Goal: Information Seeking & Learning: Learn about a topic

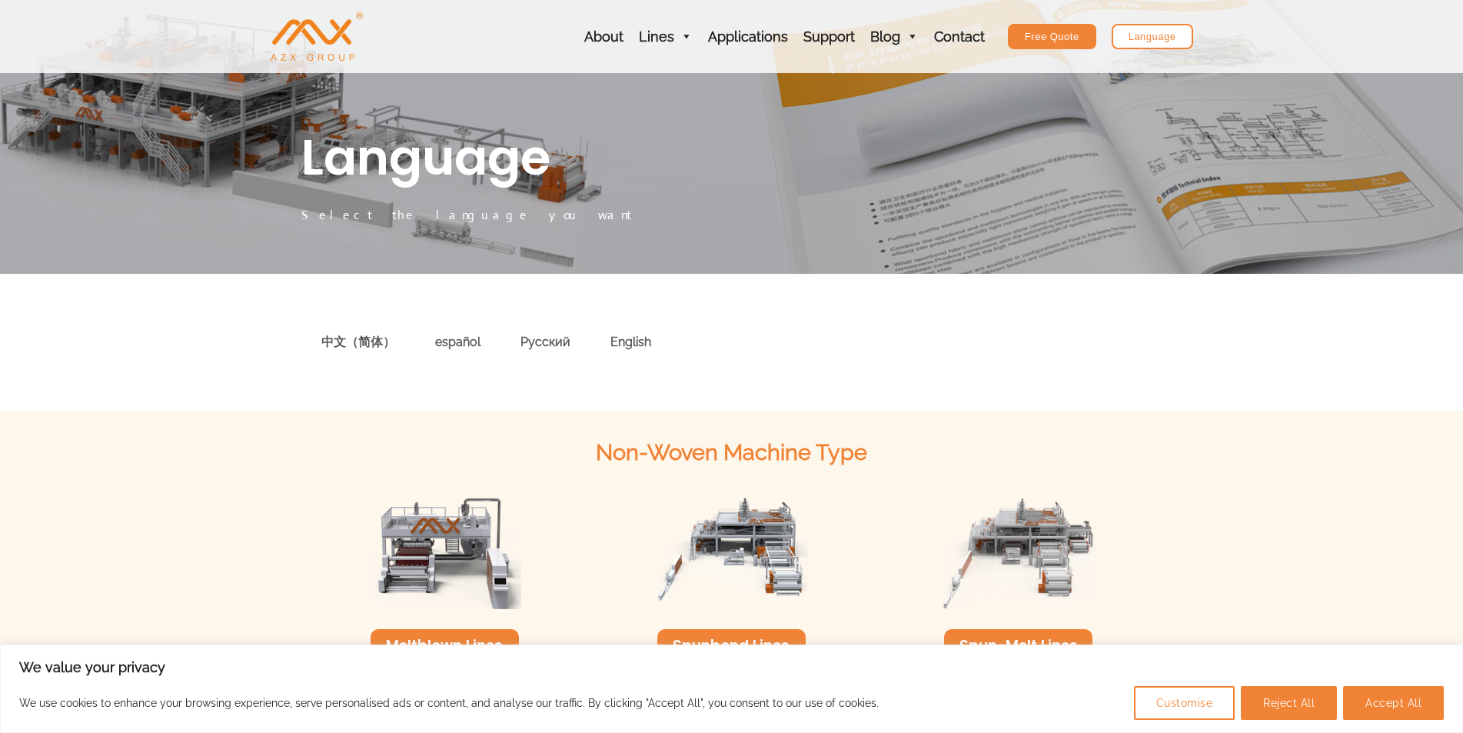
click at [360, 339] on div "中文（简体）" at bounding box center [358, 342] width 114 height 45
click at [1435, 706] on button "Accept All" at bounding box center [1393, 703] width 101 height 34
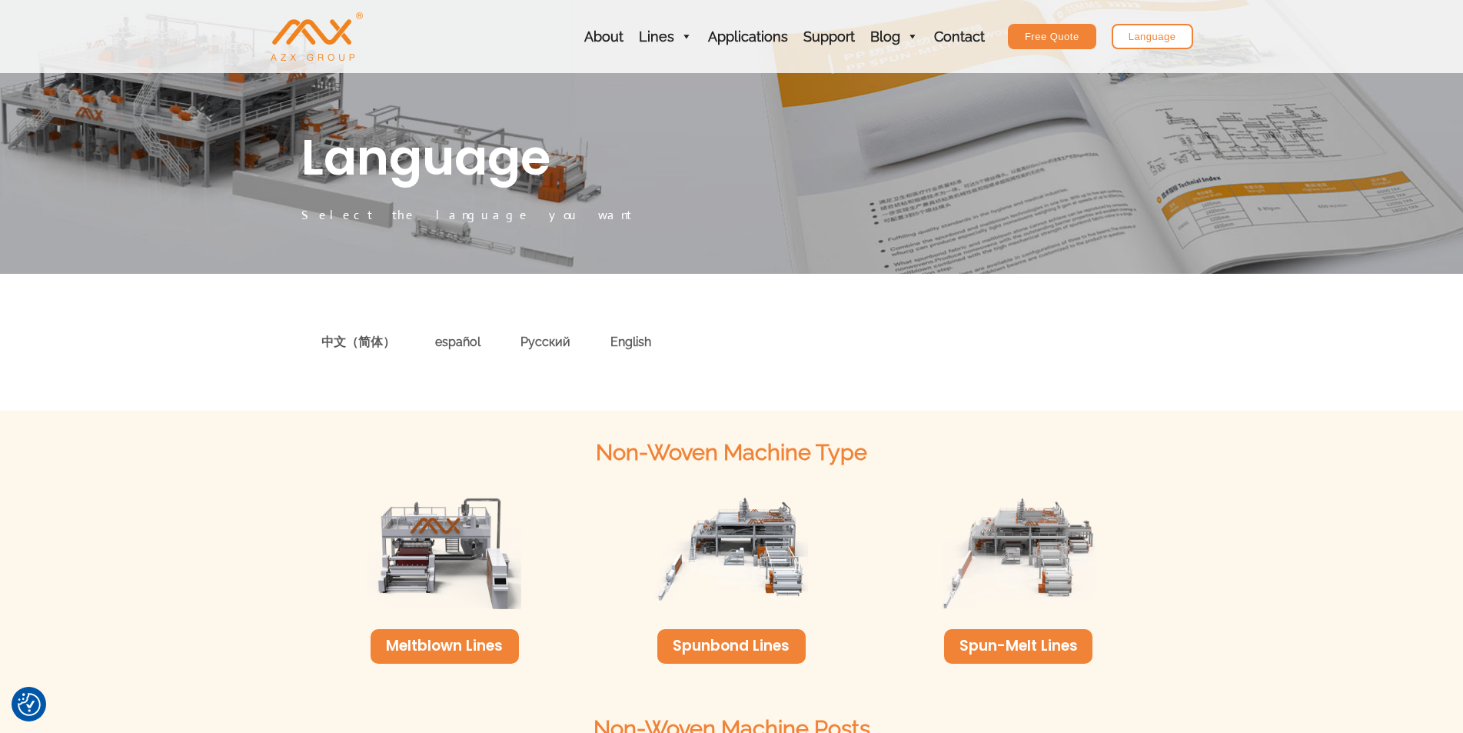
checkbox input "true"
click at [367, 347] on div "中文（简体）" at bounding box center [358, 342] width 114 height 45
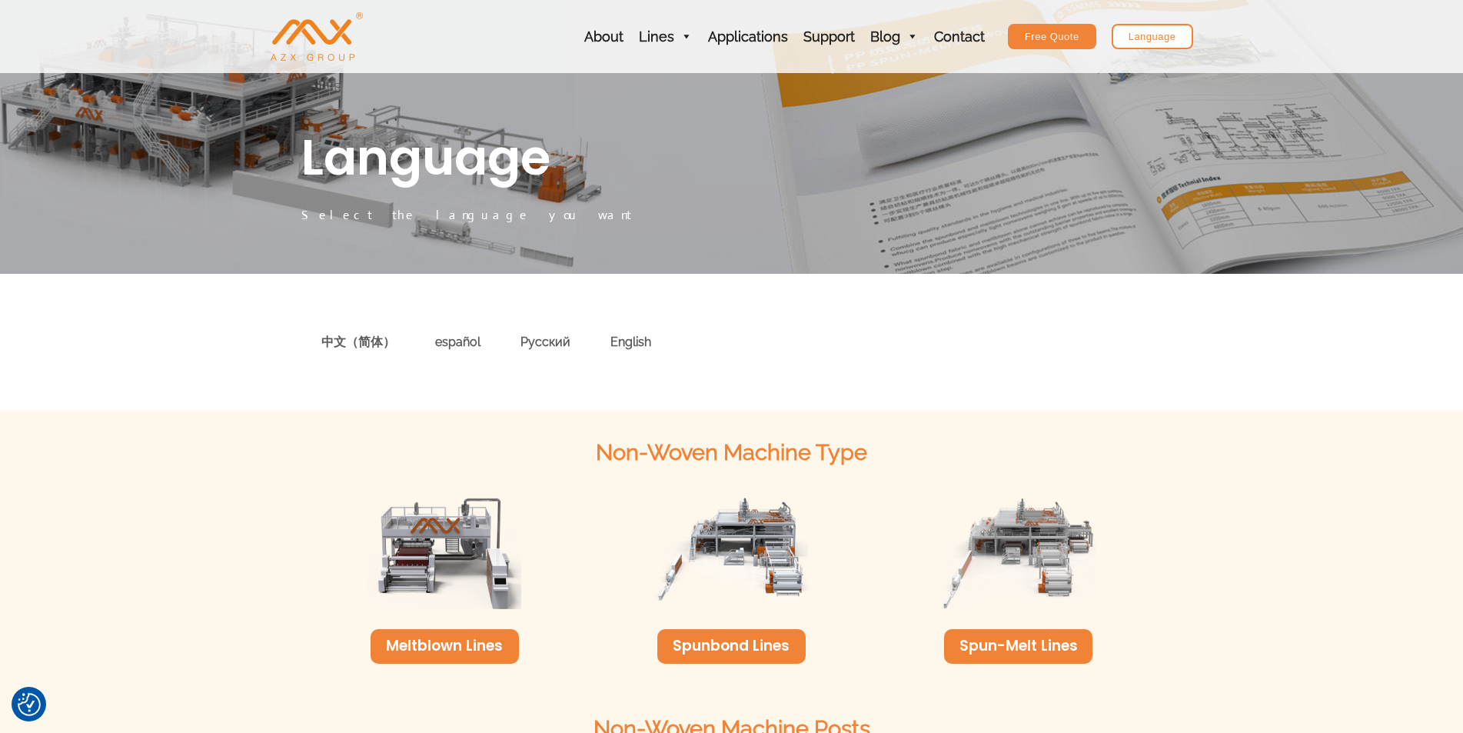
click at [367, 347] on div "中文（简体）" at bounding box center [358, 342] width 114 height 45
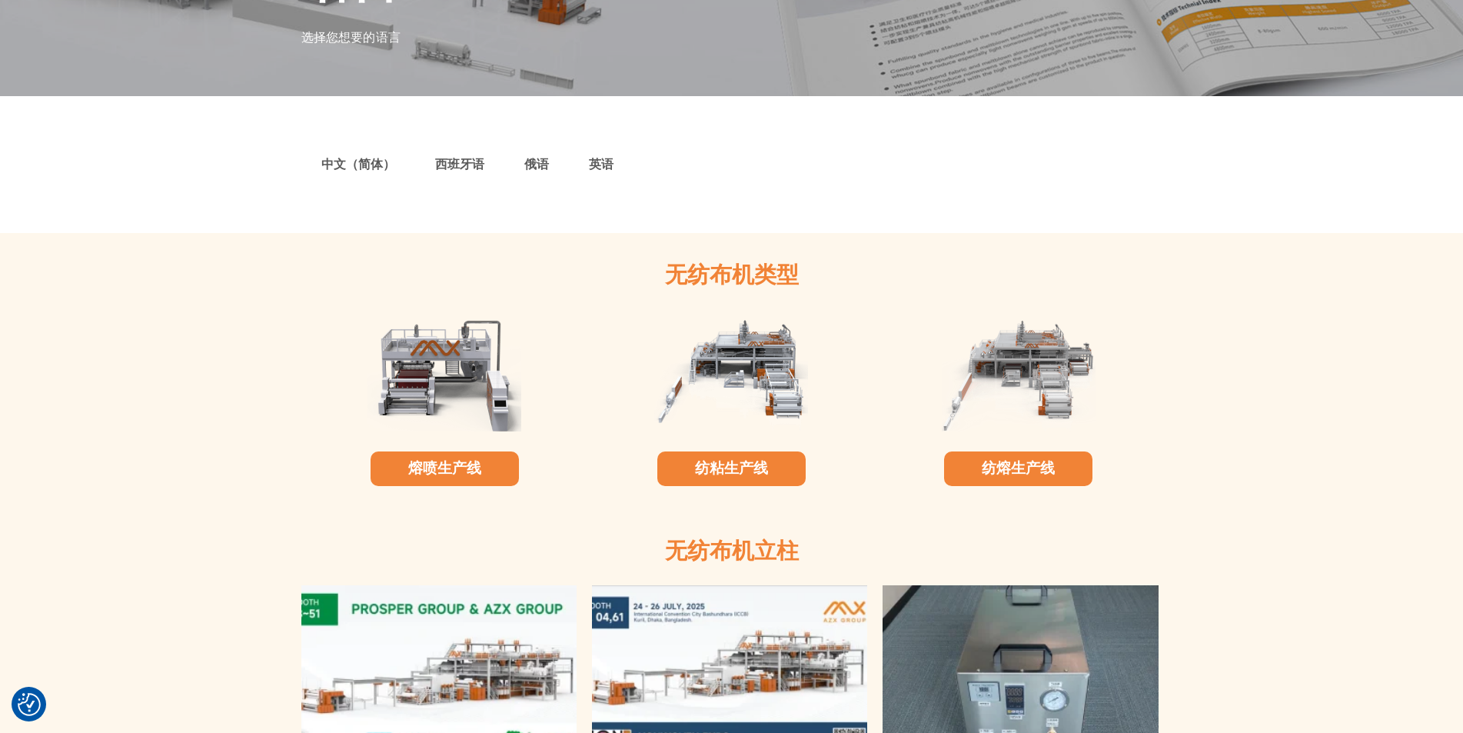
scroll to position [173, 0]
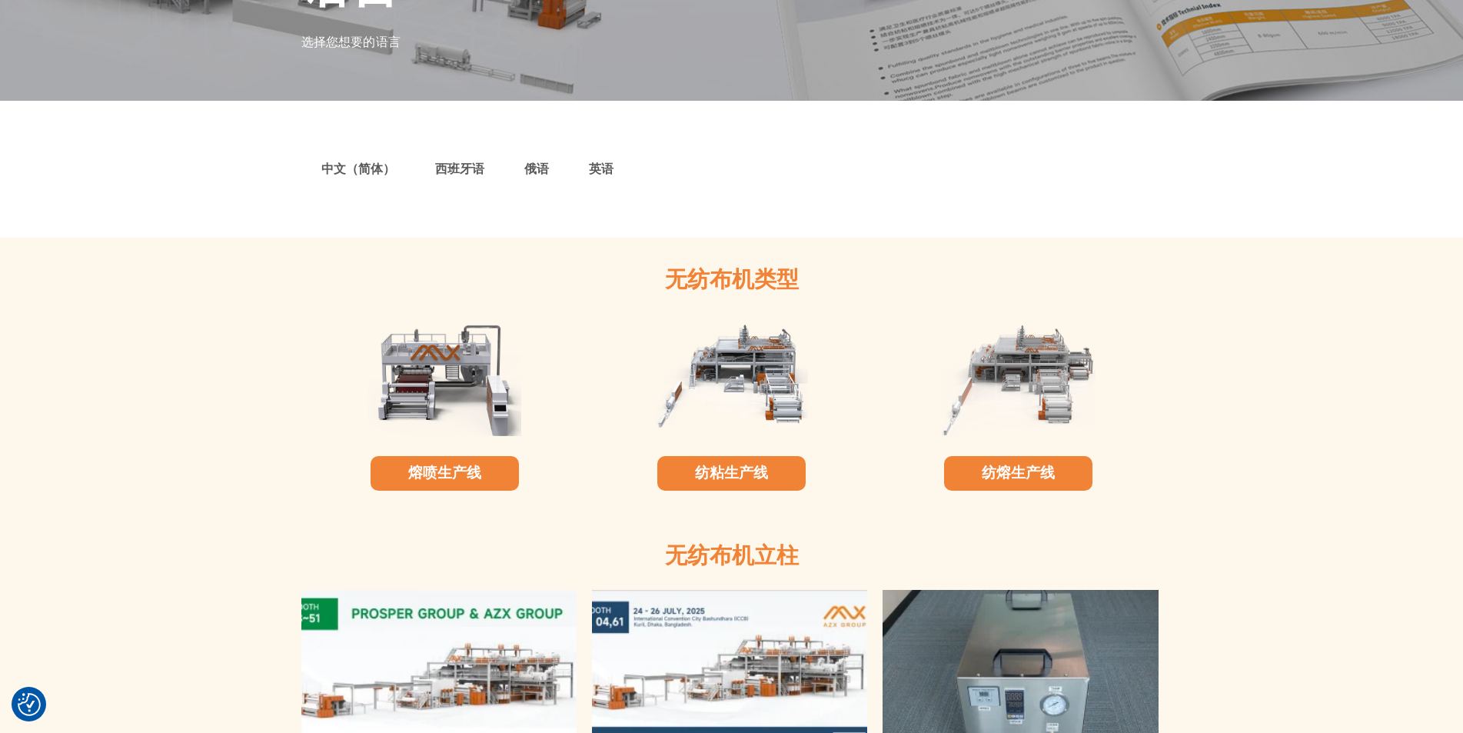
click at [350, 174] on font "中文（简体）" at bounding box center [358, 168] width 74 height 15
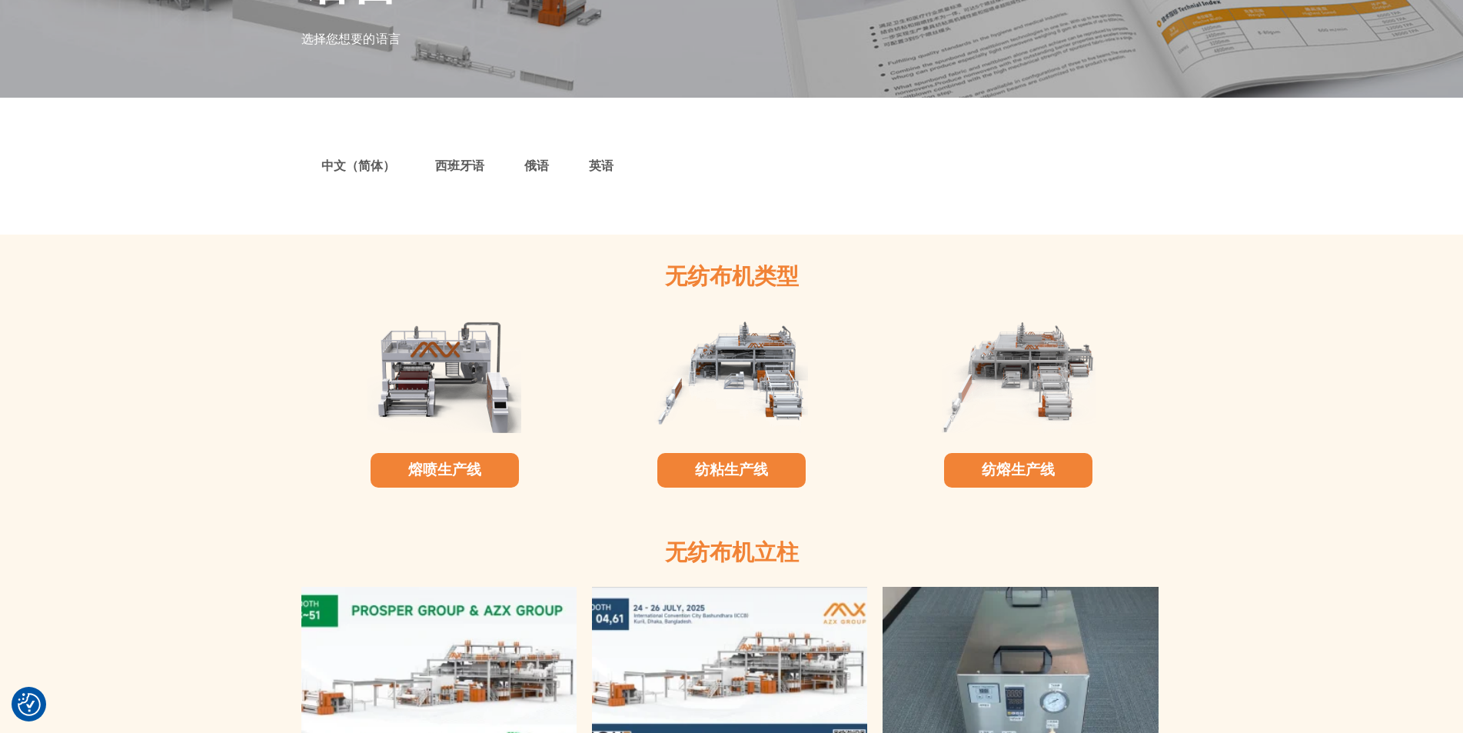
scroll to position [0, 0]
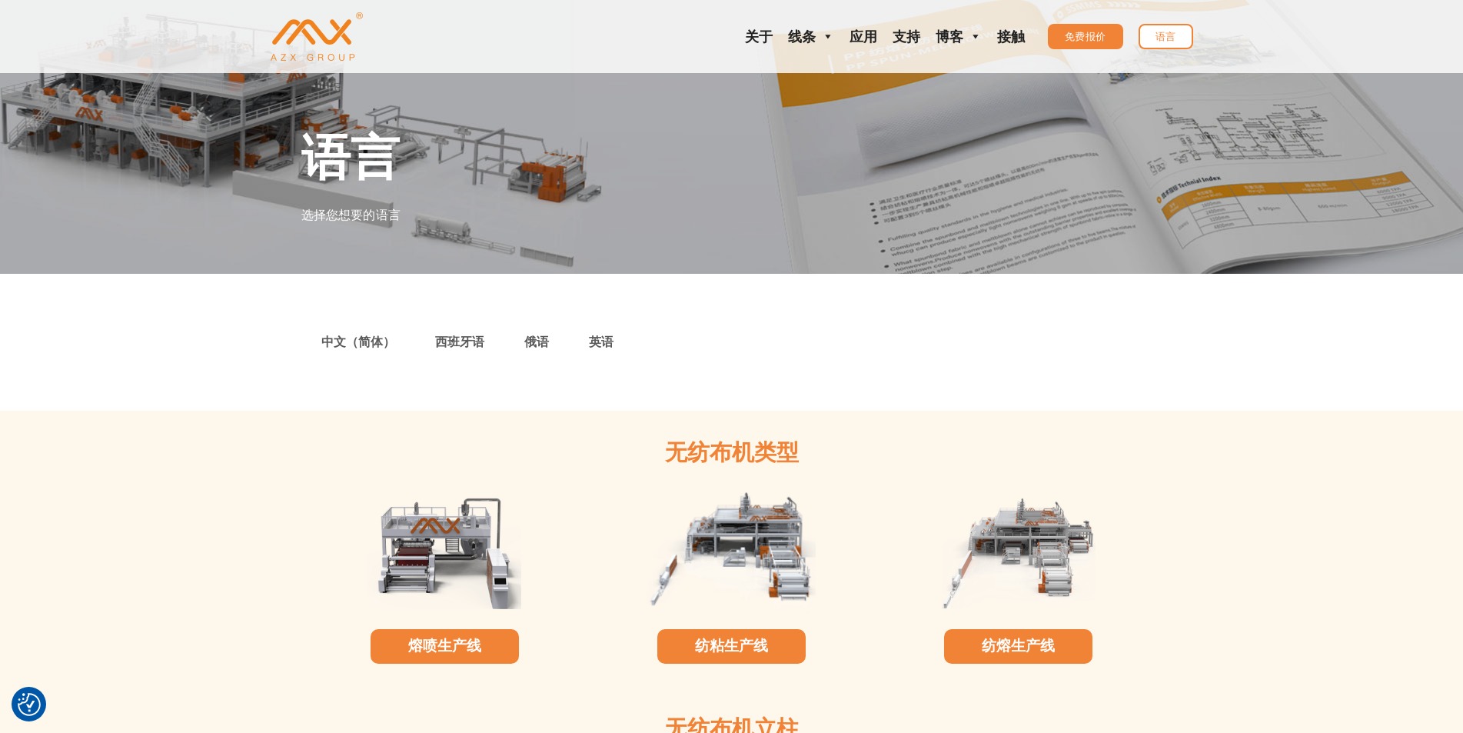
click at [746, 548] on img at bounding box center [730, 551] width 169 height 127
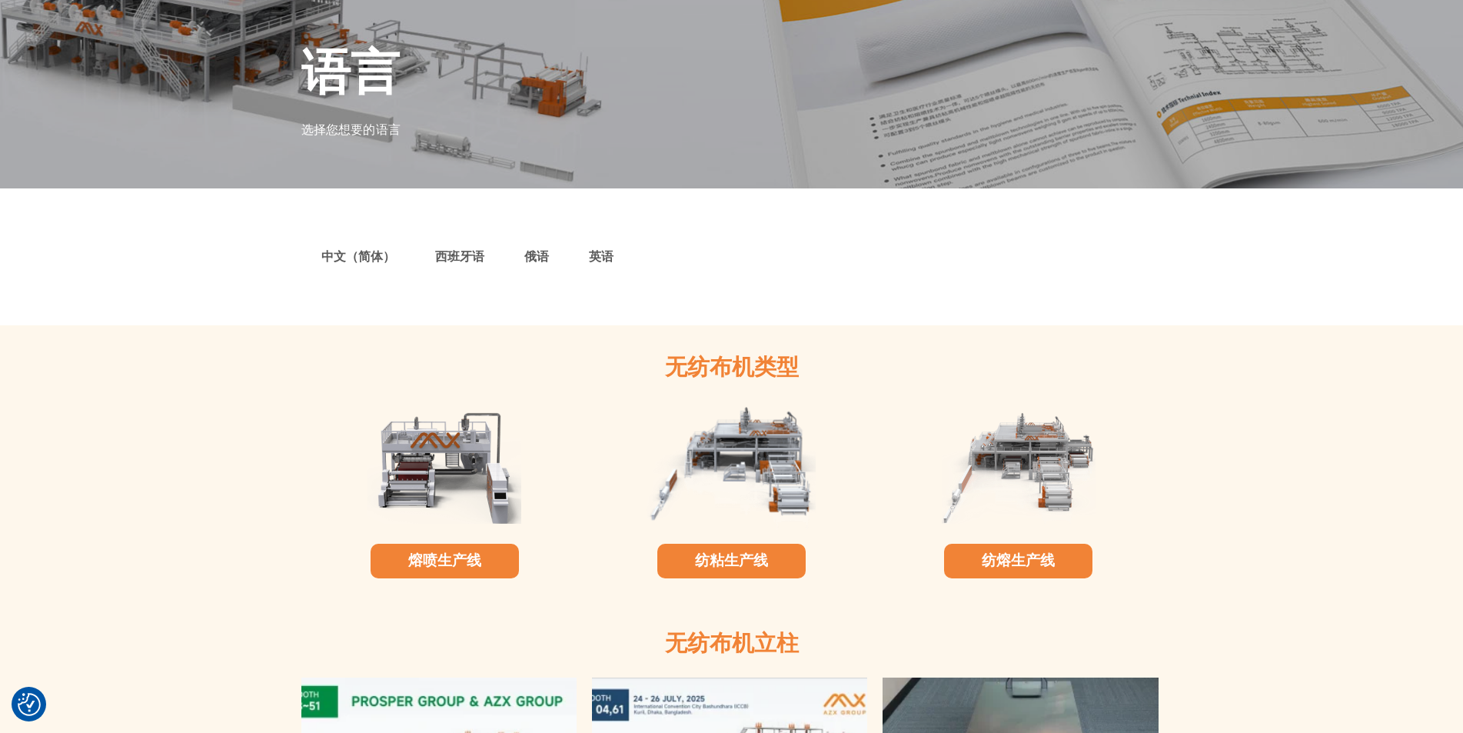
scroll to position [231, 0]
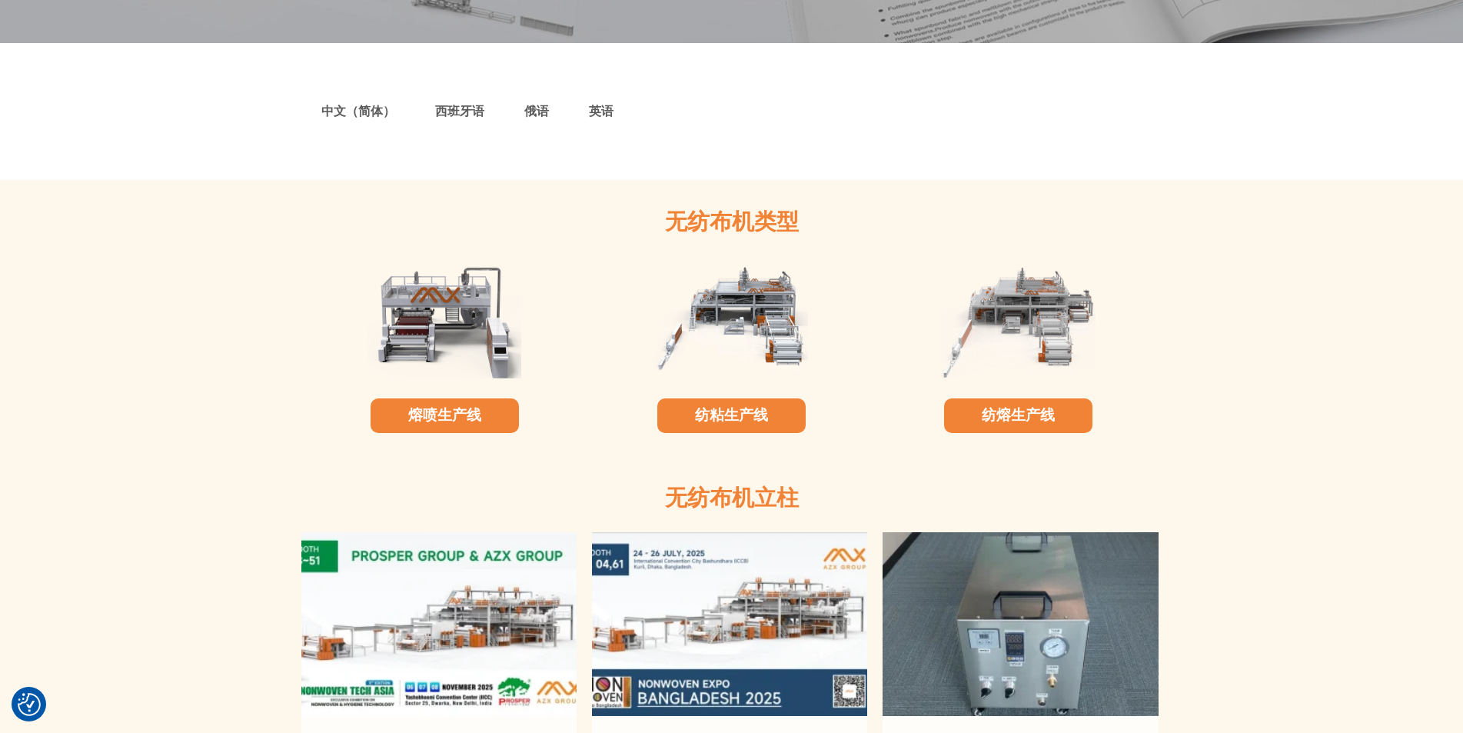
click at [723, 423] on font "纺粘生产线" at bounding box center [731, 414] width 73 height 21
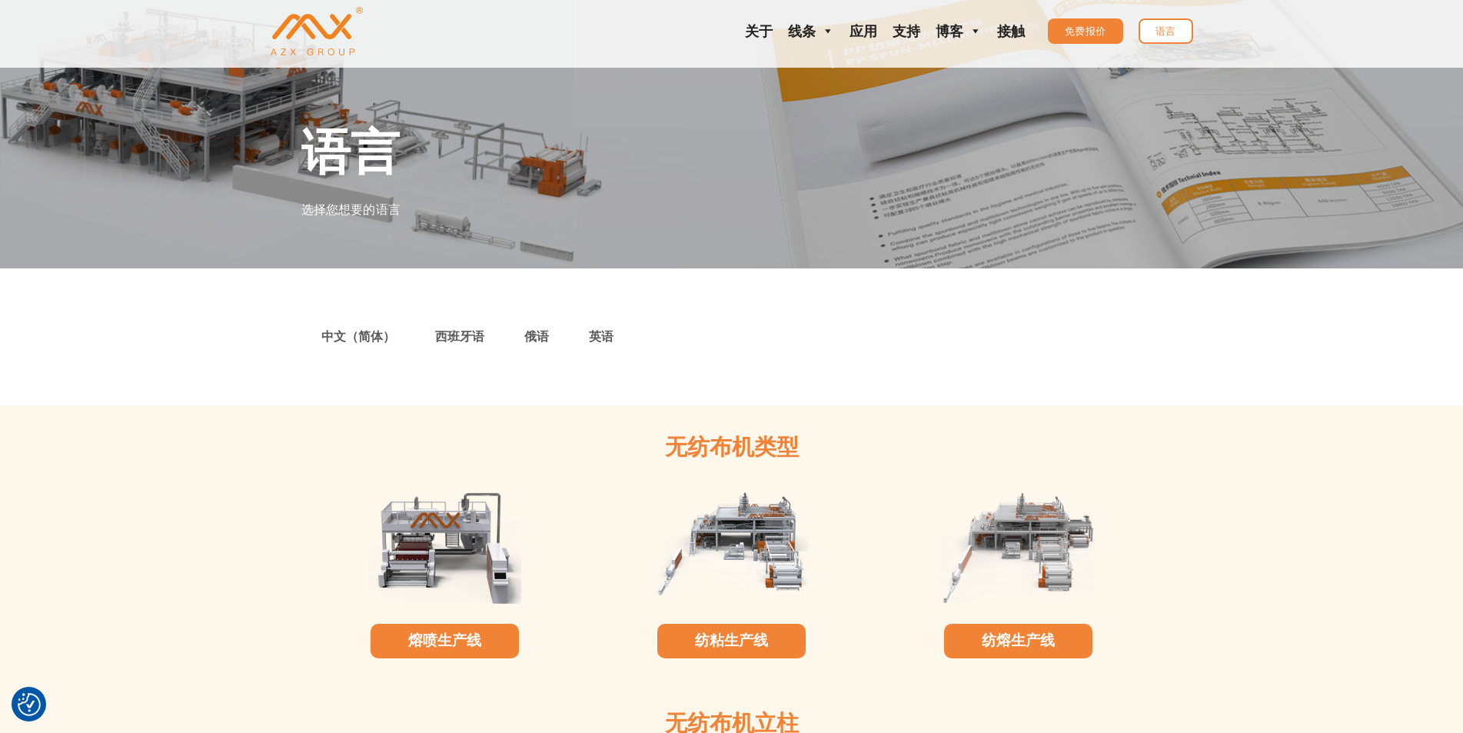
scroll to position [0, 0]
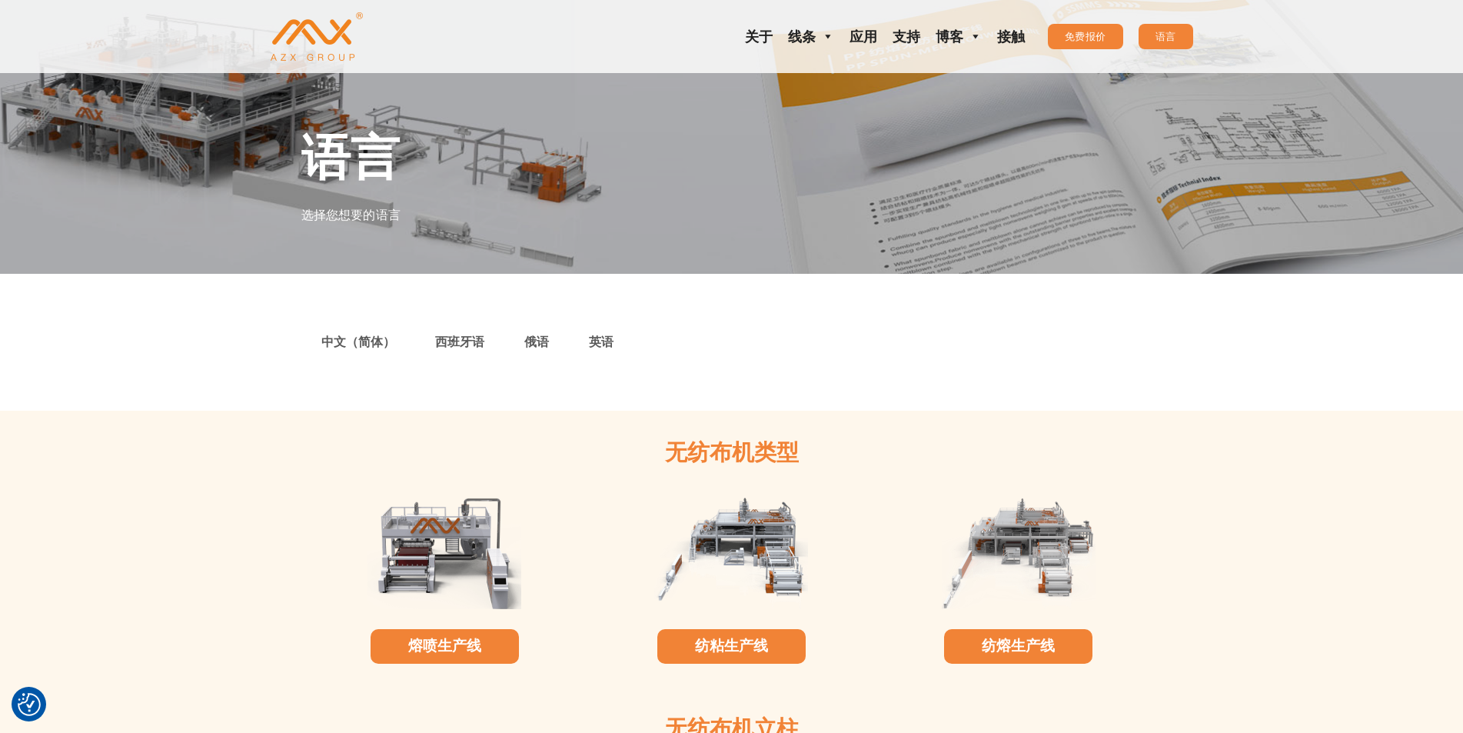
click at [1170, 40] on font "语言" at bounding box center [1165, 37] width 21 height 12
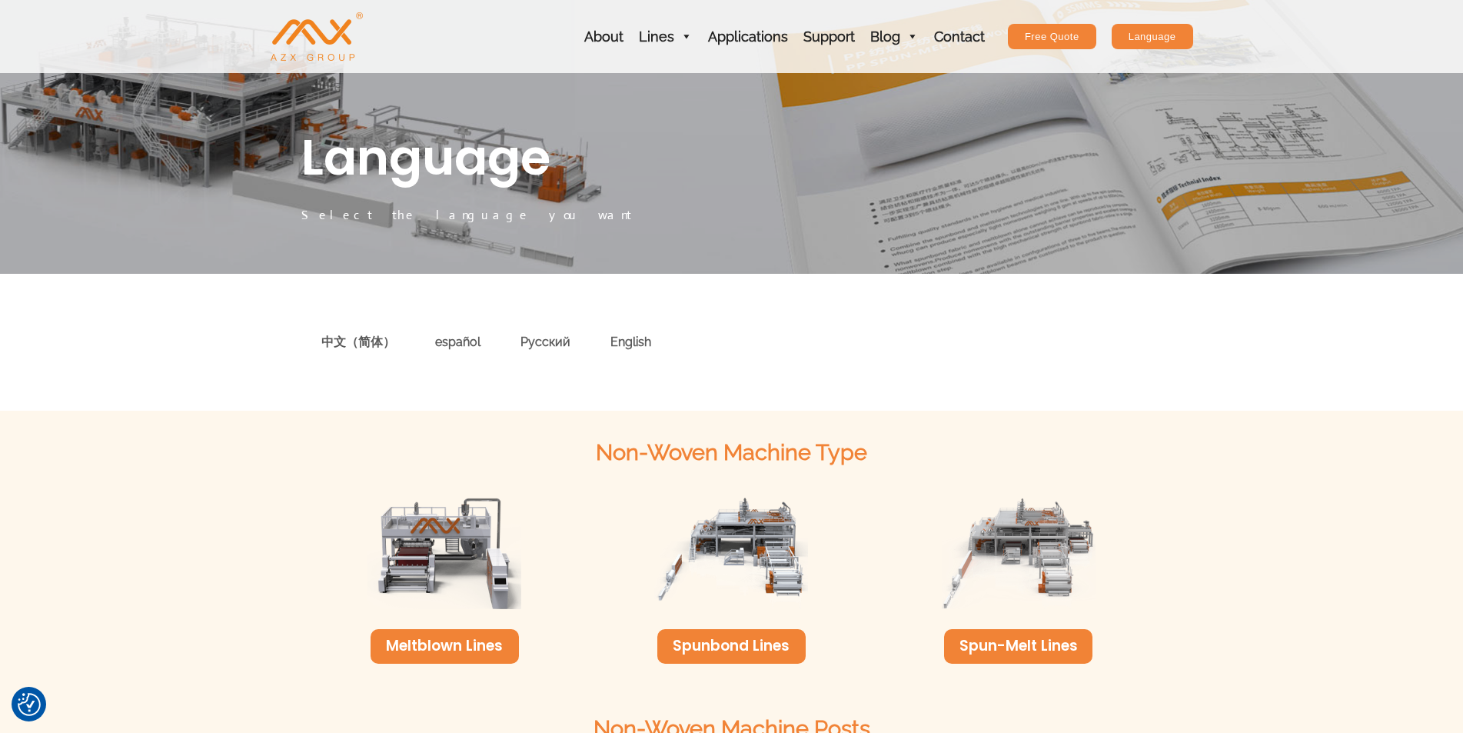
click at [755, 646] on link "Spunbond Lines" at bounding box center [731, 645] width 117 height 21
